Goal: Information Seeking & Learning: Learn about a topic

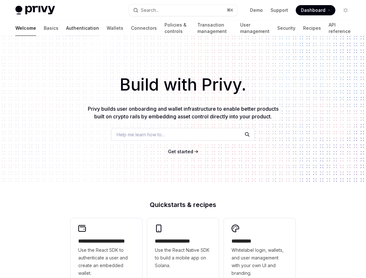
click at [66, 28] on link "Authentication" at bounding box center [82, 27] width 33 height 15
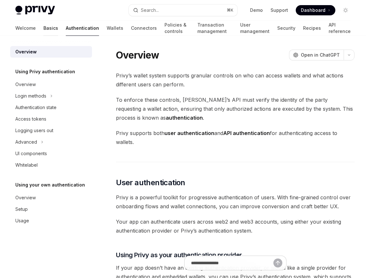
click at [43, 27] on link "Basics" at bounding box center [50, 27] width 15 height 15
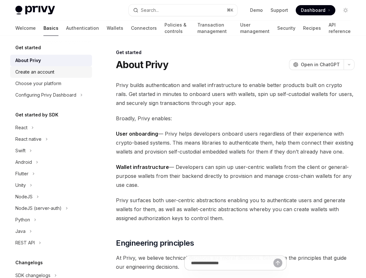
click at [31, 74] on div "Create an account" at bounding box center [34, 72] width 39 height 8
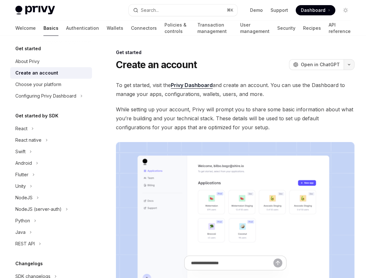
click at [348, 65] on icon "button" at bounding box center [349, 64] width 8 height 3
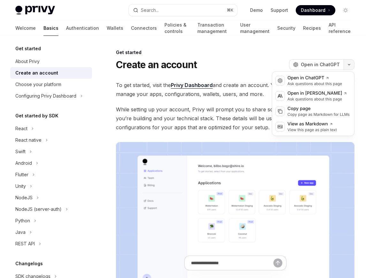
click at [348, 65] on icon "button" at bounding box center [349, 64] width 8 height 3
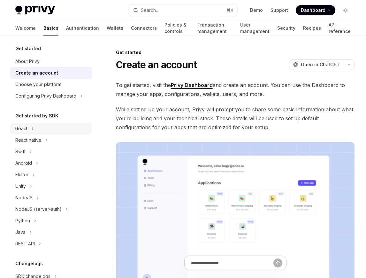
click at [46, 128] on div "React" at bounding box center [51, 129] width 82 height 12
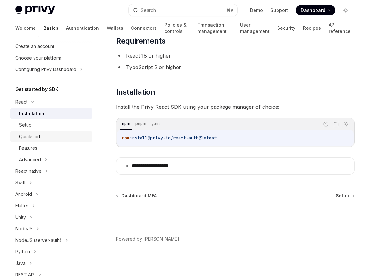
scroll to position [29, 0]
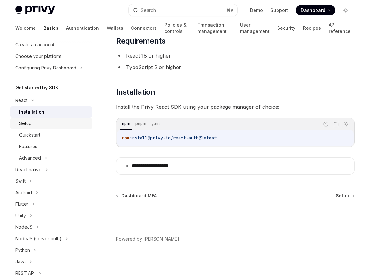
click at [38, 125] on div "Setup" at bounding box center [53, 124] width 69 height 8
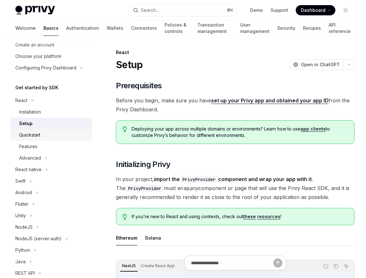
click at [44, 133] on div "Quickstart" at bounding box center [53, 135] width 69 height 8
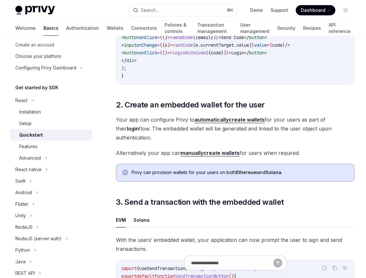
scroll to position [390, 0]
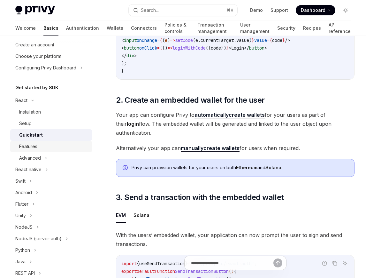
click at [32, 148] on div "Features" at bounding box center [28, 147] width 18 height 8
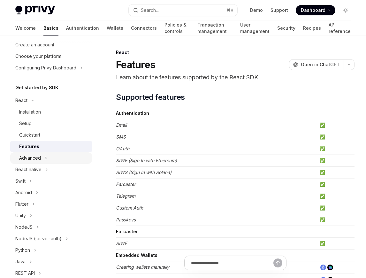
click at [39, 156] on div "Advanced" at bounding box center [30, 158] width 22 height 8
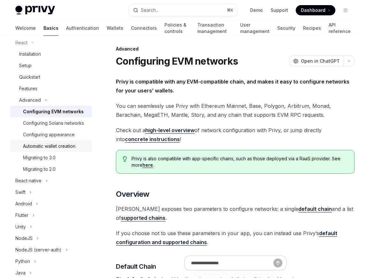
scroll to position [52, 0]
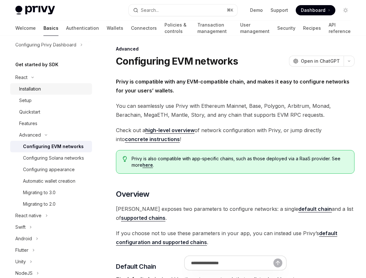
click at [27, 89] on div "Installation" at bounding box center [30, 89] width 22 height 8
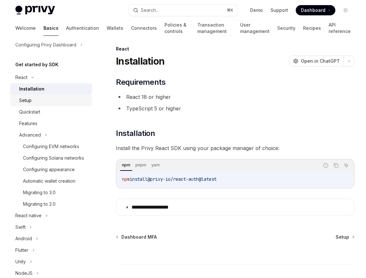
scroll to position [2, 0]
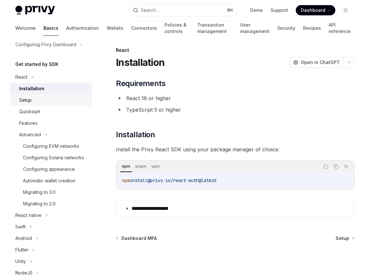
click at [43, 102] on div "Setup" at bounding box center [53, 100] width 69 height 8
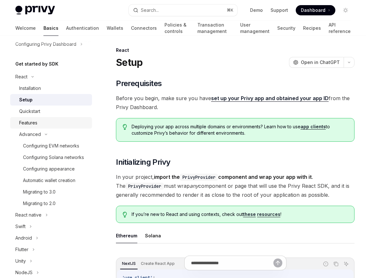
click at [40, 121] on div "Features" at bounding box center [53, 123] width 69 height 8
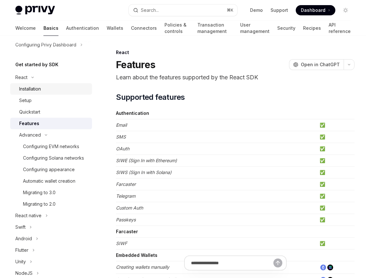
click at [48, 91] on div "Installation" at bounding box center [53, 89] width 69 height 8
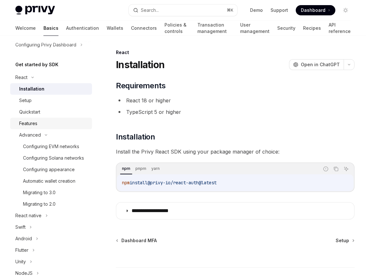
drag, startPoint x: 39, startPoint y: 125, endPoint x: 47, endPoint y: 125, distance: 8.3
click at [39, 125] on div "Features" at bounding box center [53, 124] width 69 height 8
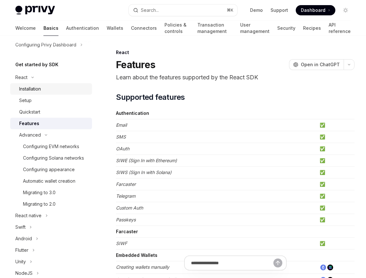
click at [35, 88] on div "Installation" at bounding box center [30, 89] width 22 height 8
type textarea "*"
